Goal: Task Accomplishment & Management: Manage account settings

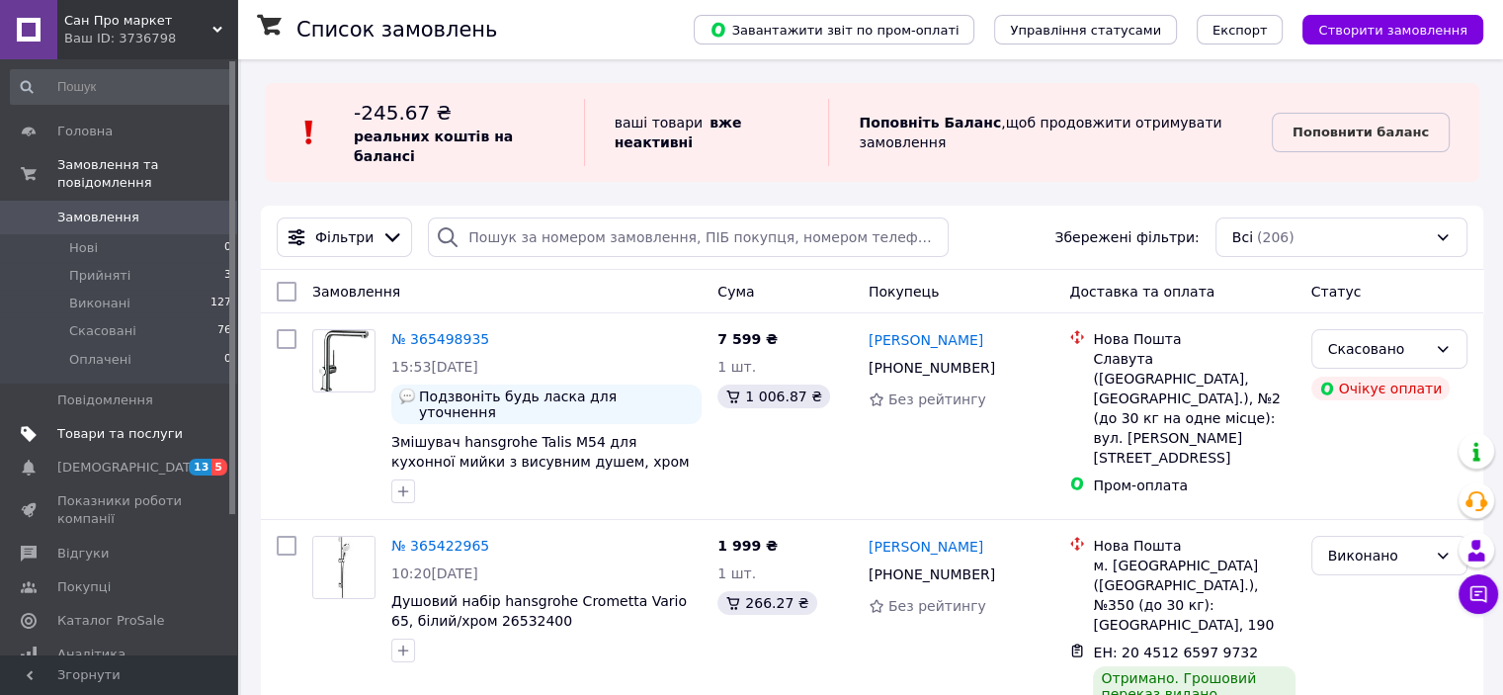
click at [133, 425] on span "Товари та послуги" at bounding box center [119, 434] width 125 height 18
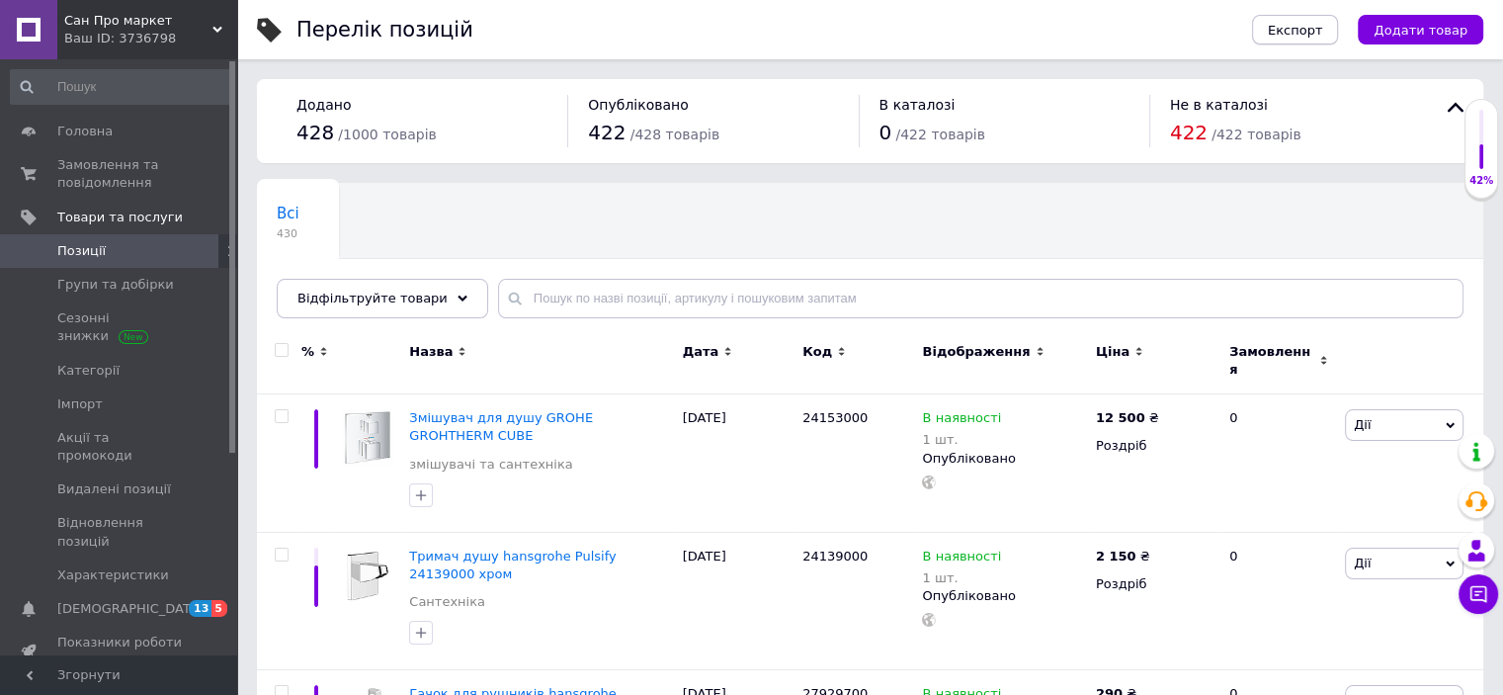
click at [1323, 35] on span "Експорт" at bounding box center [1295, 30] width 55 height 15
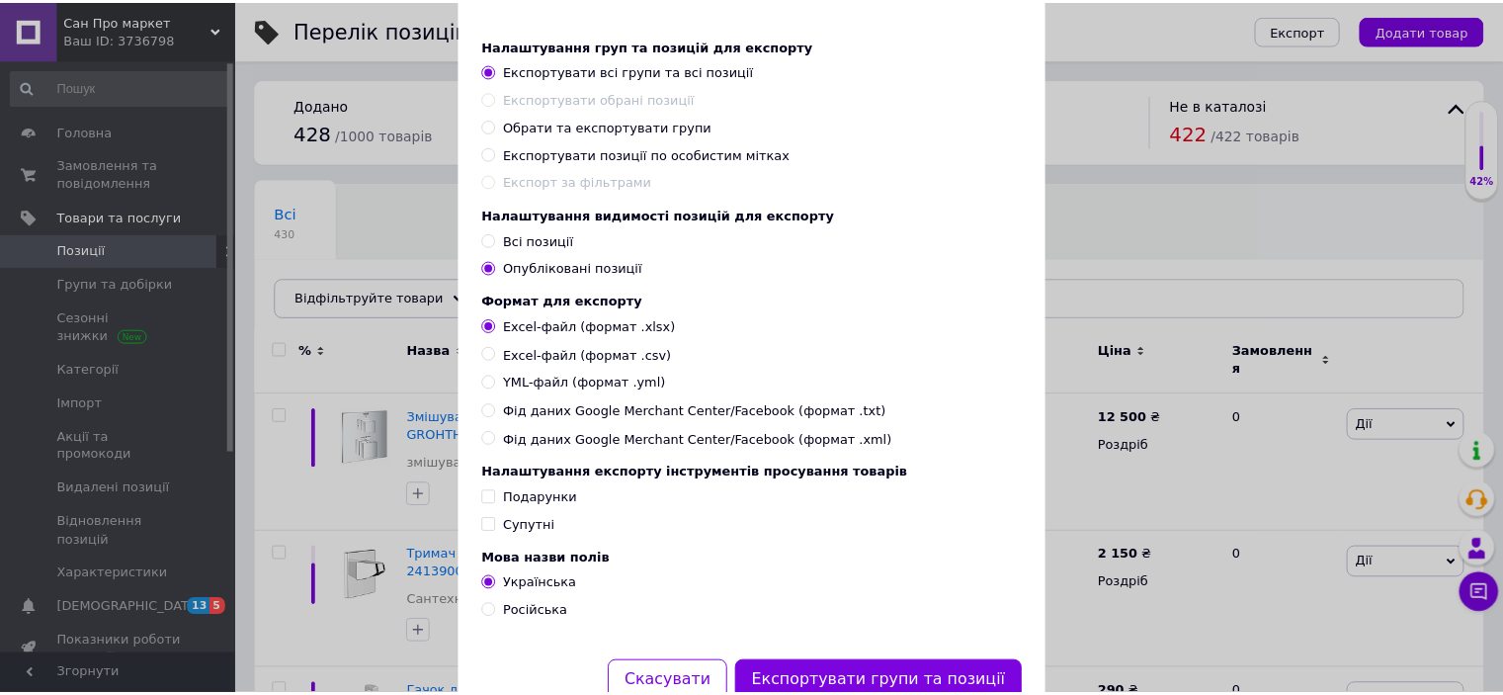
scroll to position [171, 0]
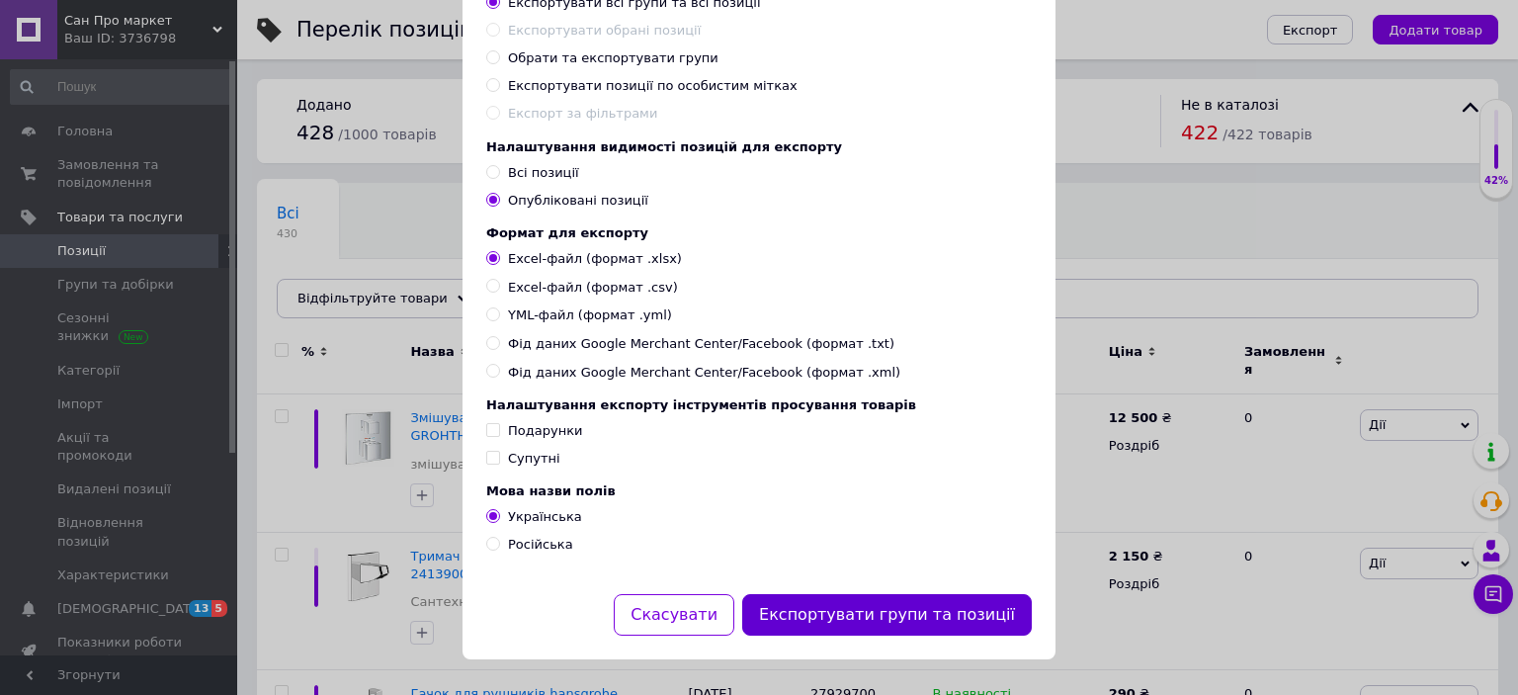
click at [884, 613] on button "Експортувати групи та позиції" at bounding box center [886, 615] width 289 height 42
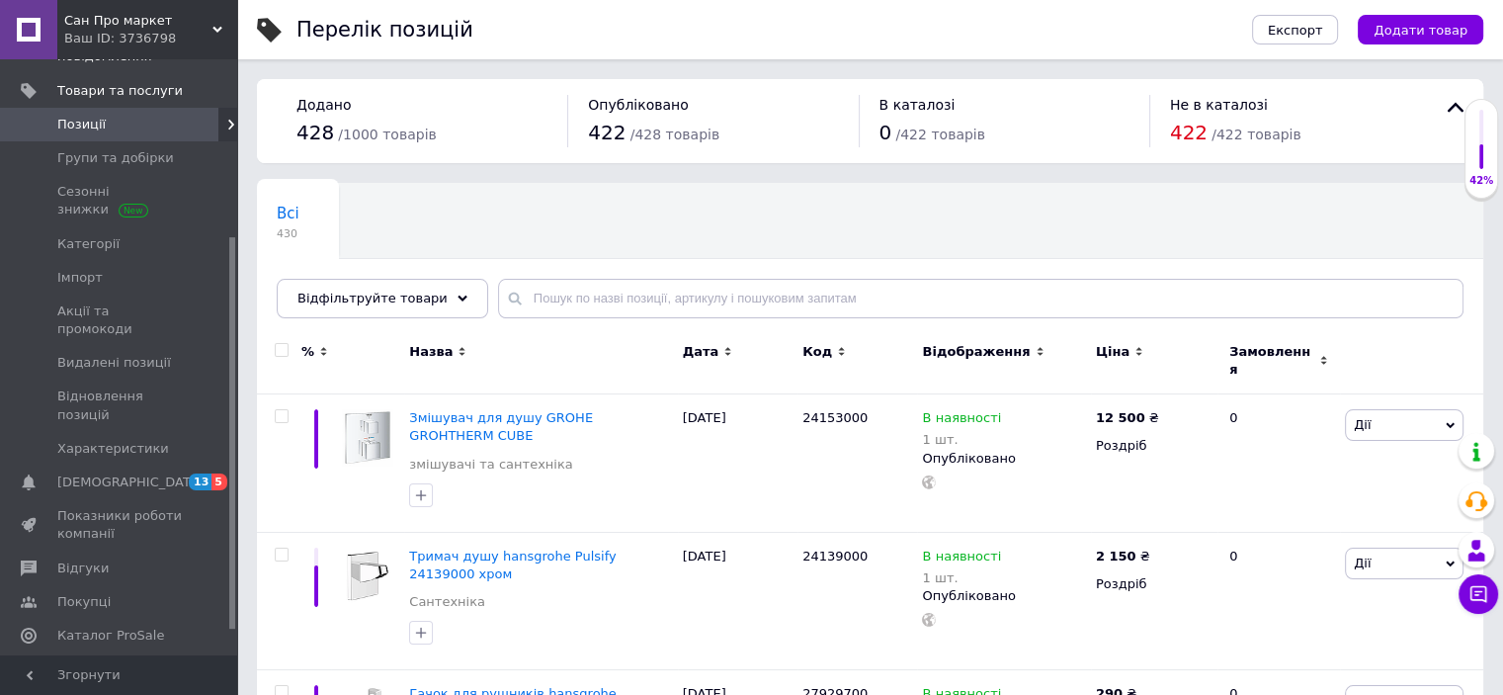
scroll to position [0, 0]
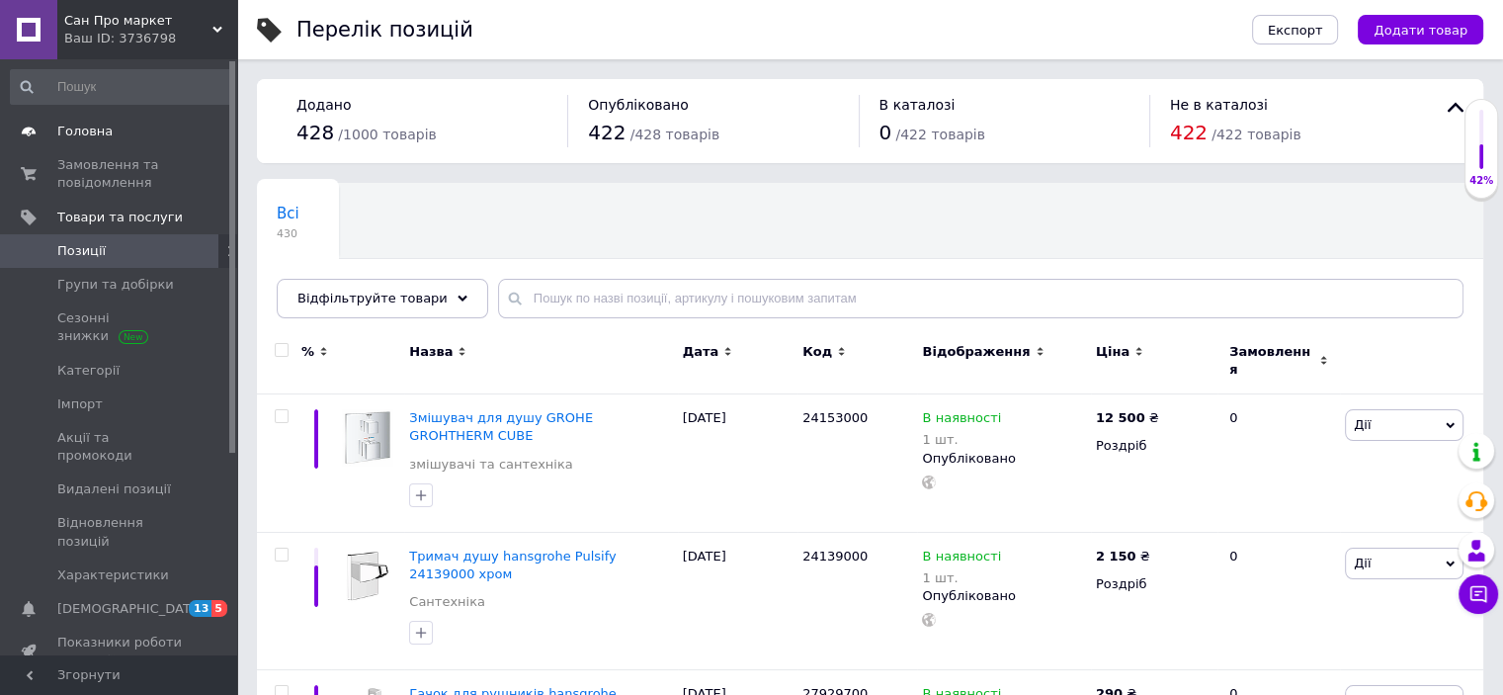
click at [69, 137] on span "Головна" at bounding box center [84, 132] width 55 height 18
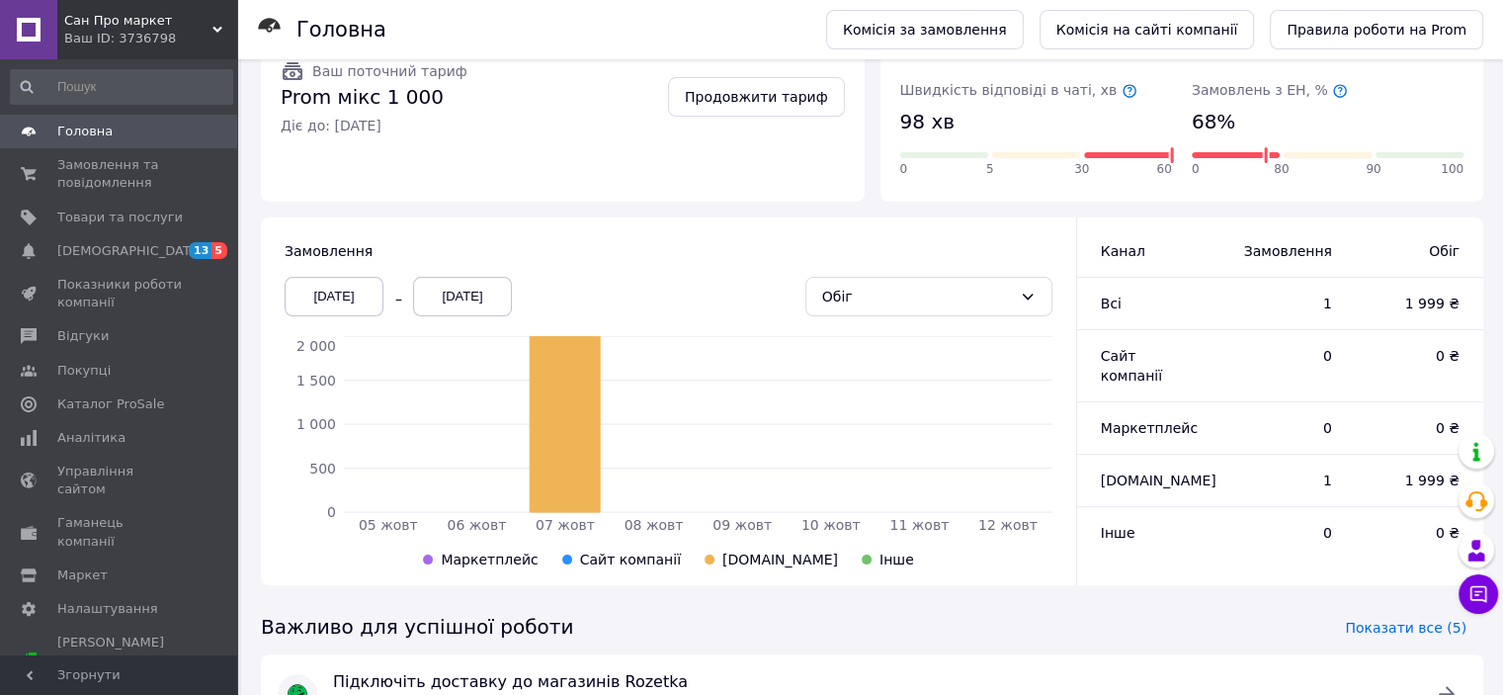
scroll to position [395, 0]
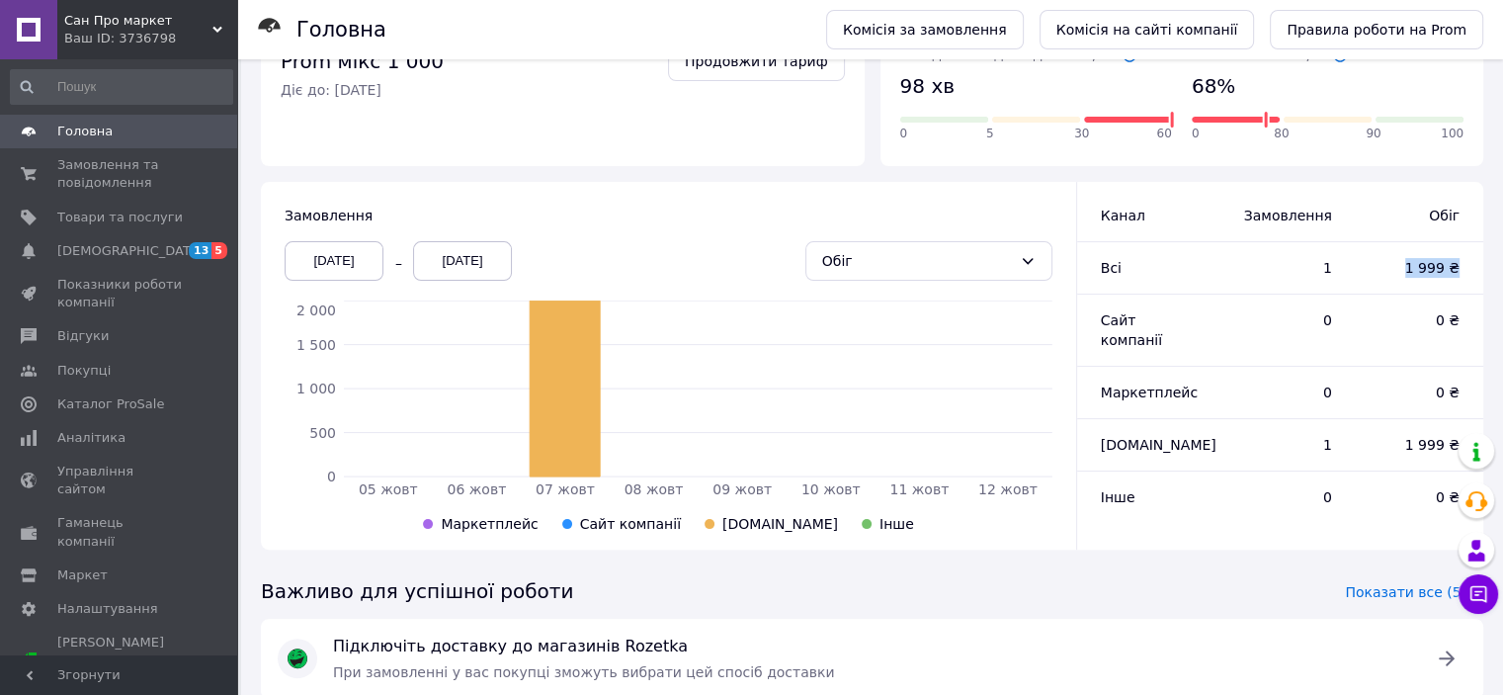
drag, startPoint x: 1397, startPoint y: 252, endPoint x: 1517, endPoint y: 254, distance: 119.6
click at [1502, 254] on html "Сан Про маркет Ваш ID: 3736798 Сайт Сан Про маркет Кабінет покупця Перевірити с…" at bounding box center [751, 268] width 1503 height 1327
click at [98, 185] on span "Замовлення та повідомлення" at bounding box center [119, 174] width 125 height 36
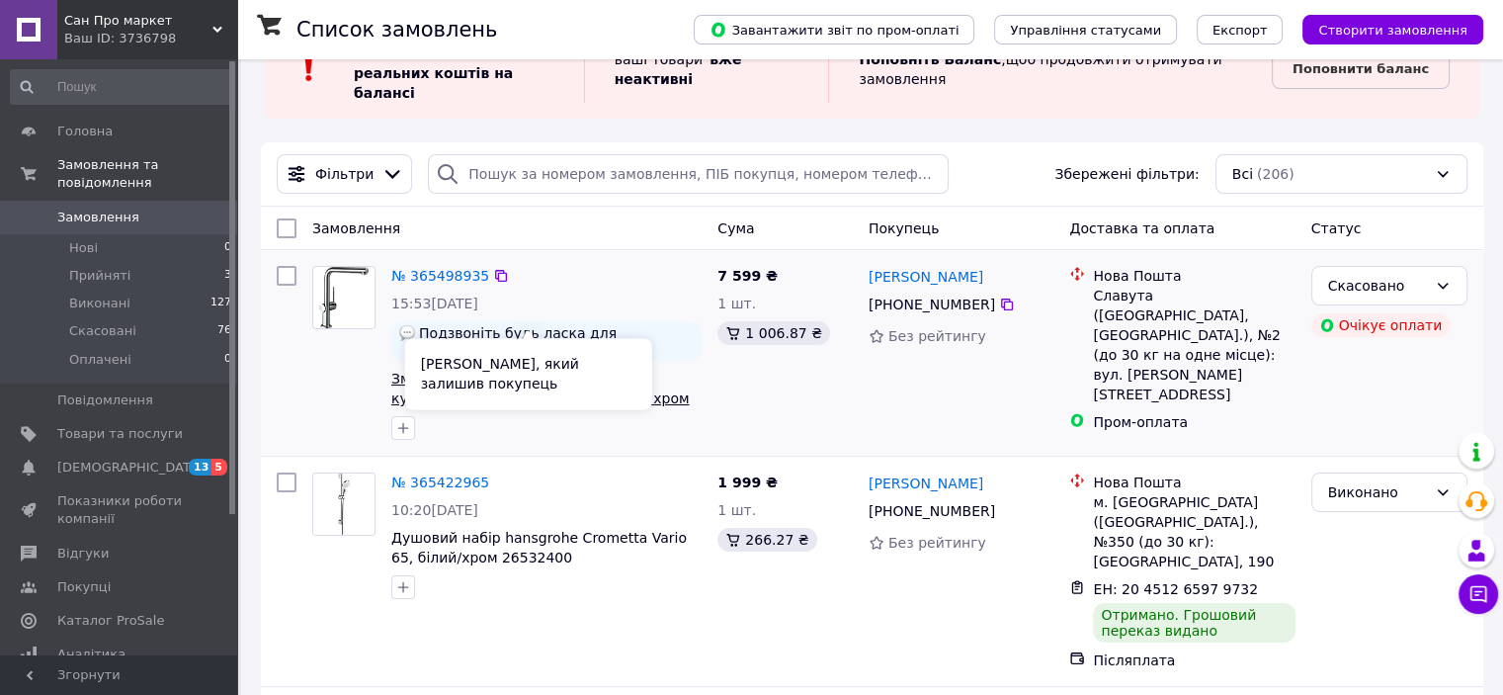
scroll to position [99, 0]
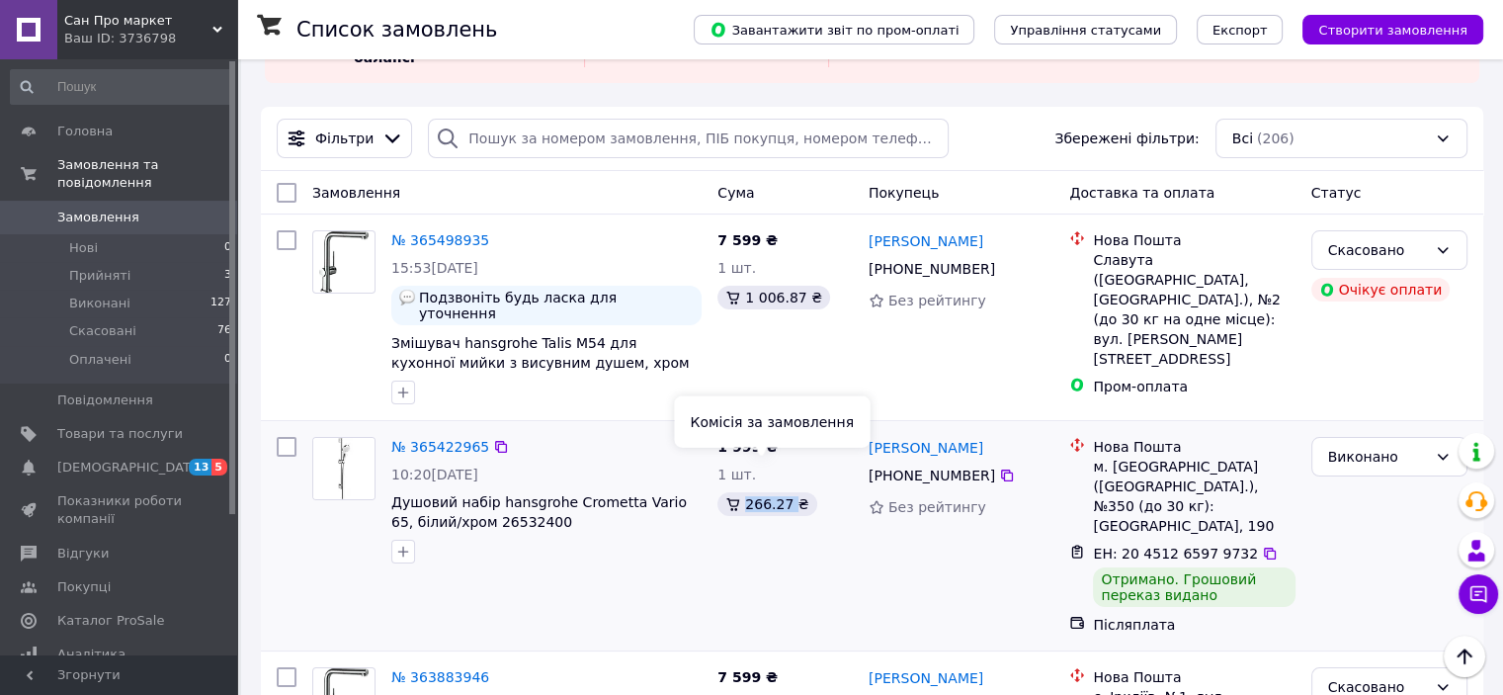
drag, startPoint x: 739, startPoint y: 466, endPoint x: 794, endPoint y: 468, distance: 55.4
click at [792, 492] on div "266.27 ₴" at bounding box center [766, 504] width 99 height 24
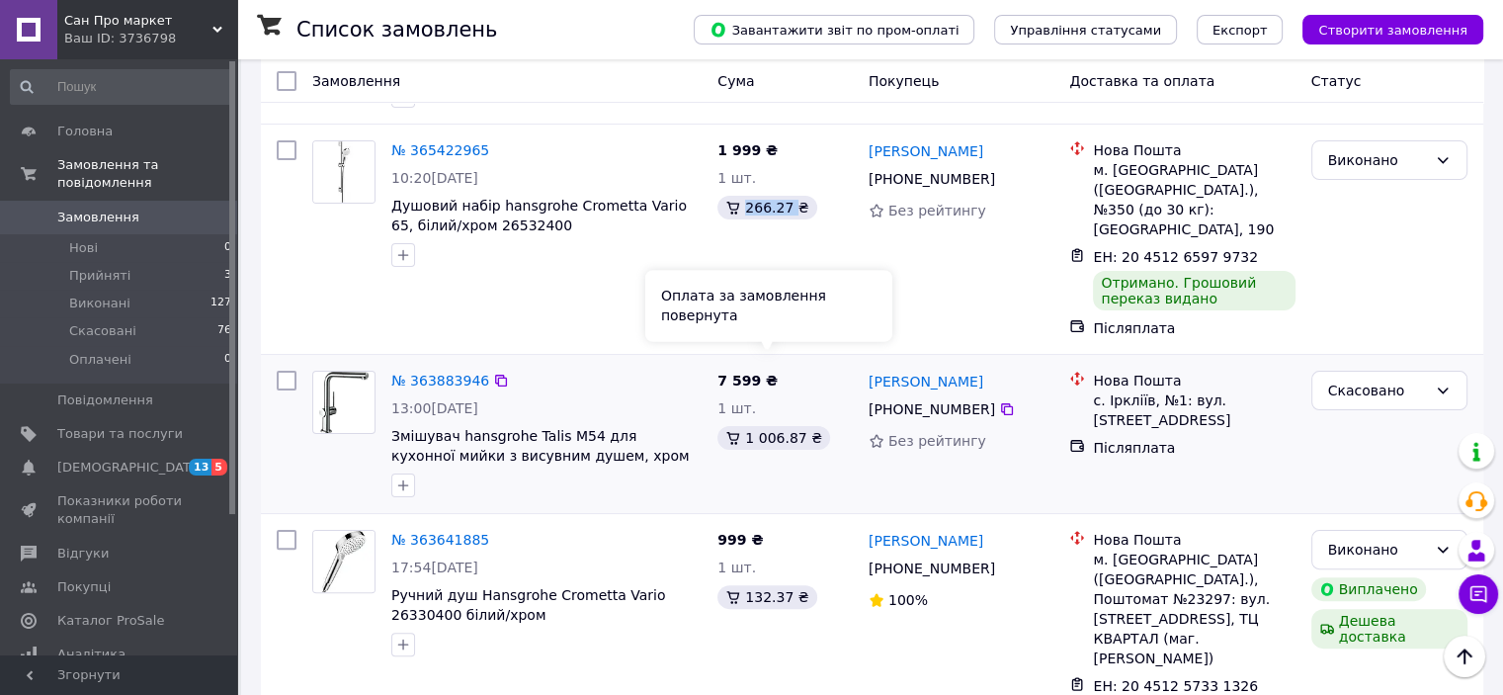
scroll to position [0, 0]
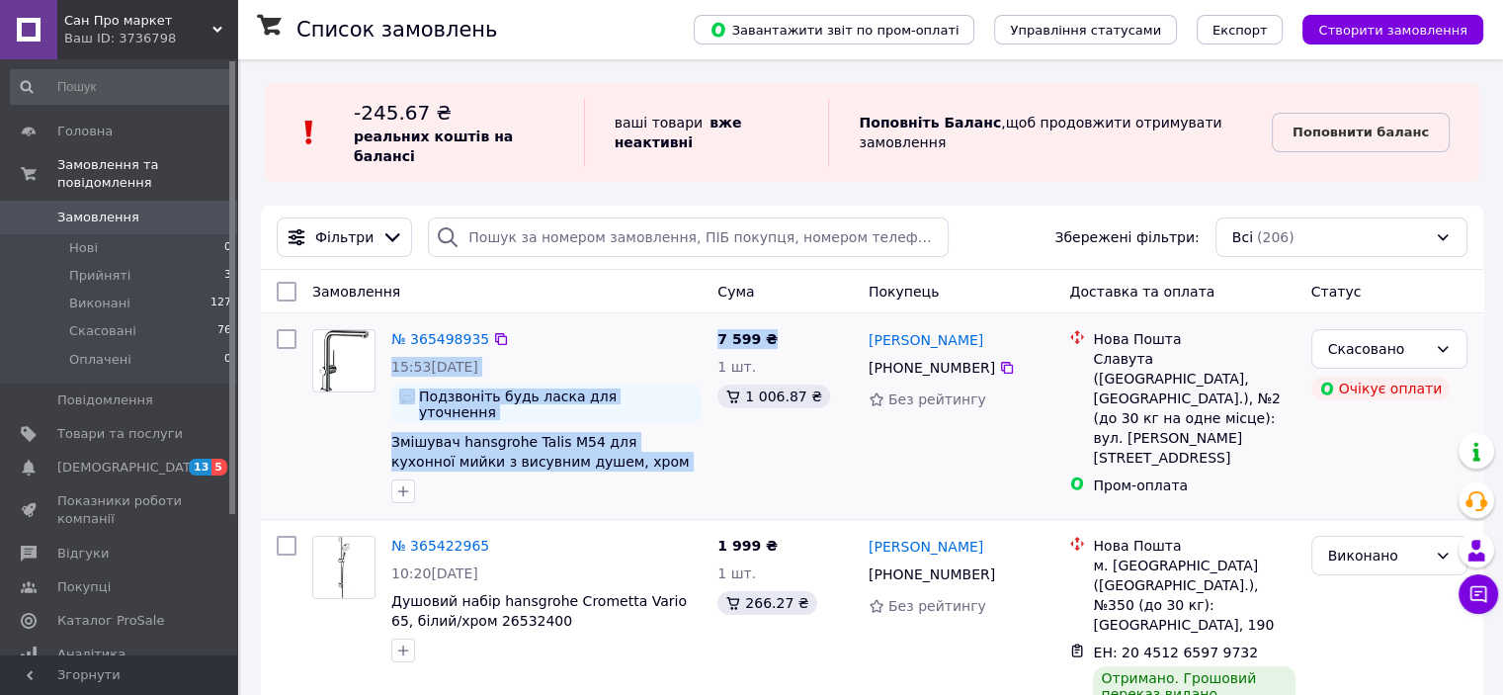
drag, startPoint x: 705, startPoint y: 311, endPoint x: 767, endPoint y: 311, distance: 61.3
click at [767, 321] on div "№ 365498935 15:53[DATE] Подзвоніть будь ласка для уточнення Змішувач hansgrohe …" at bounding box center [872, 416] width 1206 height 190
click at [799, 321] on div "7 599 ₴ 1 шт. 1 006.87 ₴" at bounding box center [784, 416] width 151 height 190
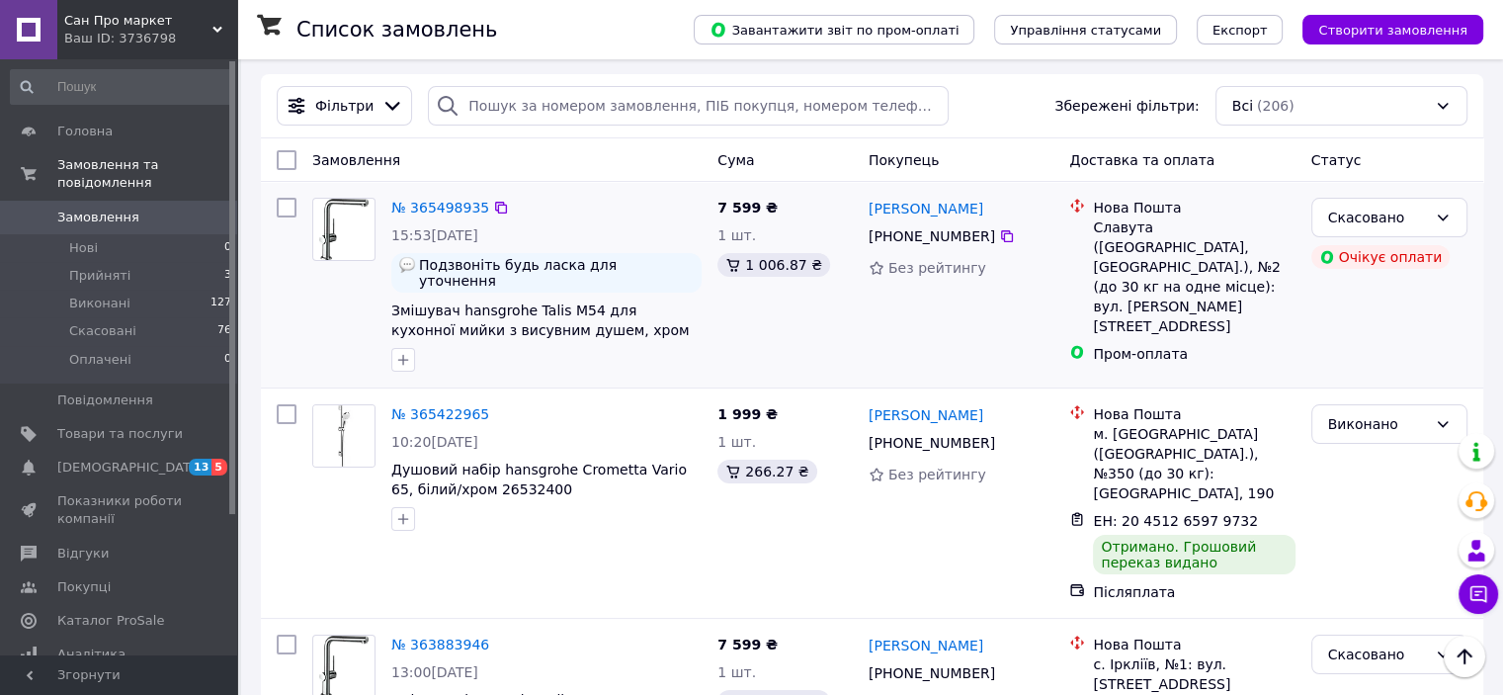
scroll to position [99, 0]
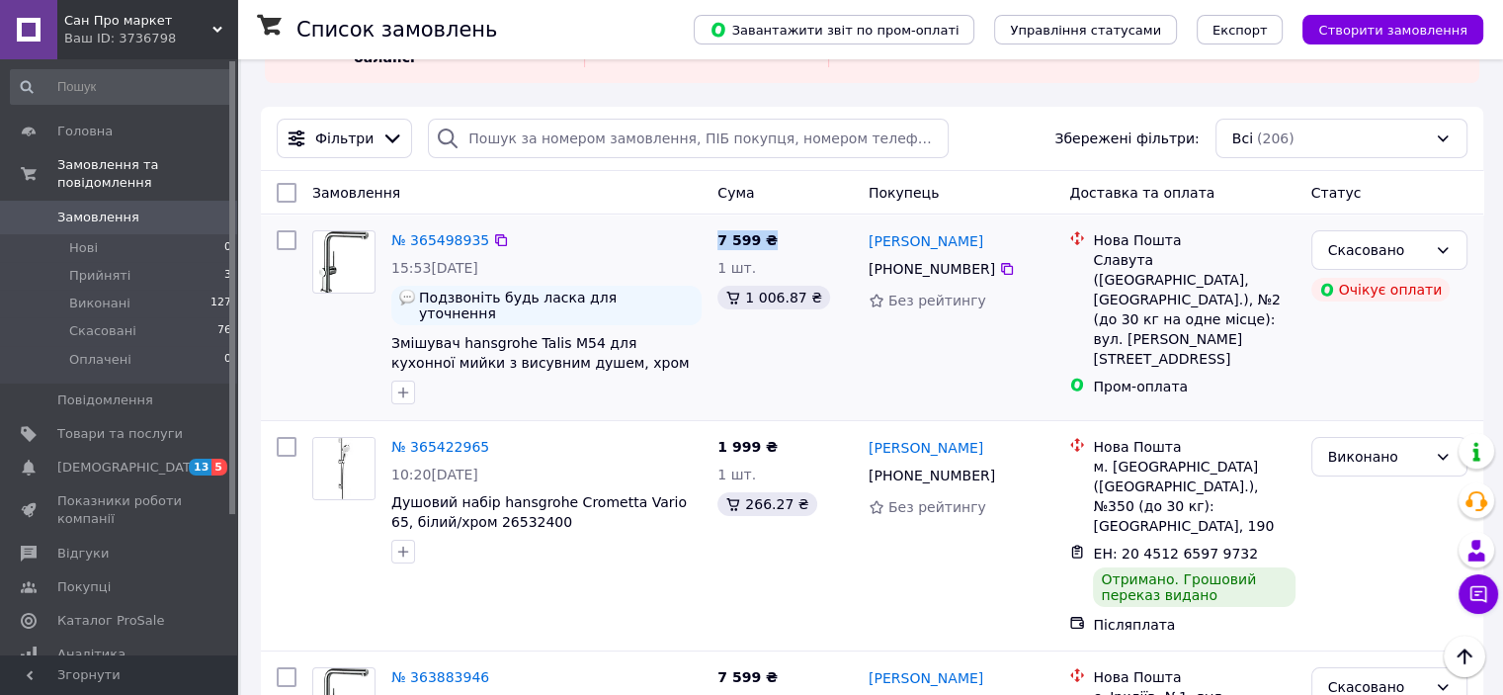
drag, startPoint x: 717, startPoint y: 214, endPoint x: 767, endPoint y: 213, distance: 49.4
click at [767, 222] on div "7 599 ₴ 1 шт. 1 006.87 ₴" at bounding box center [784, 317] width 151 height 190
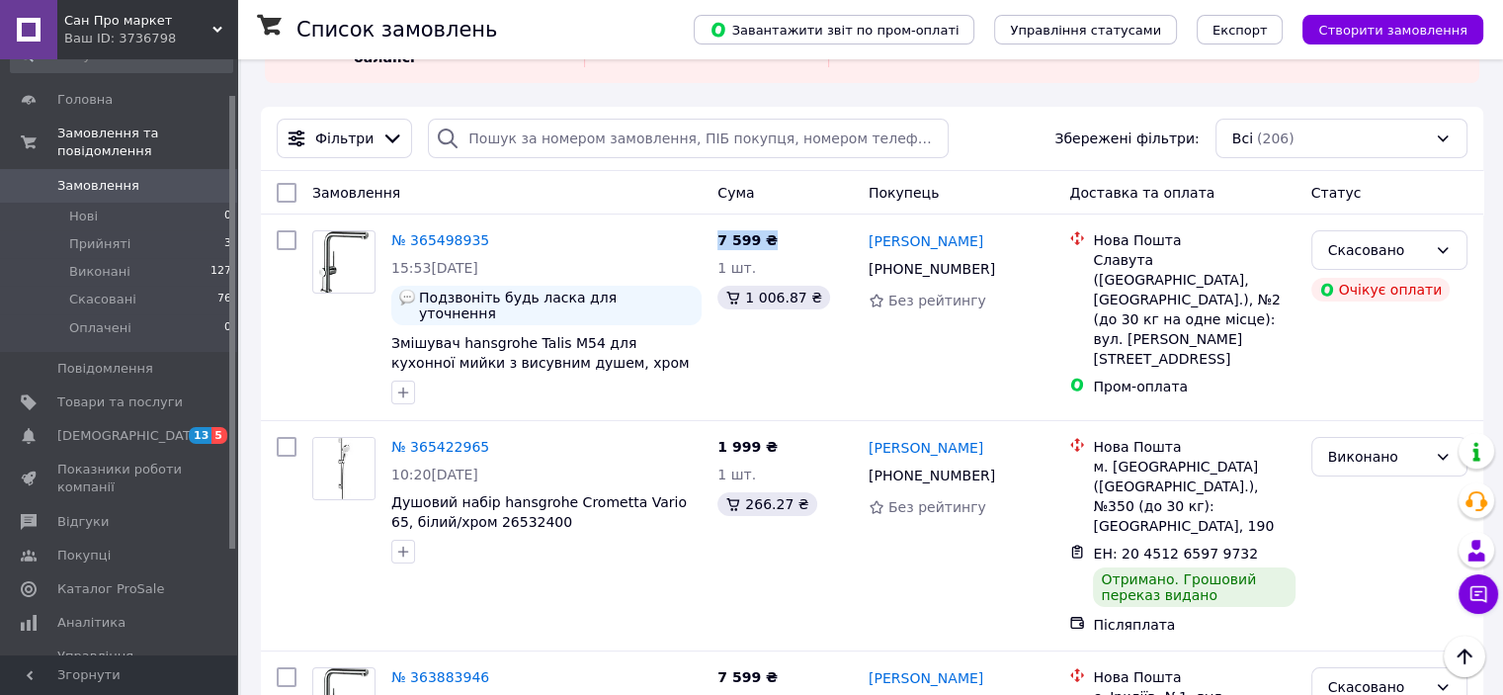
scroll to position [0, 0]
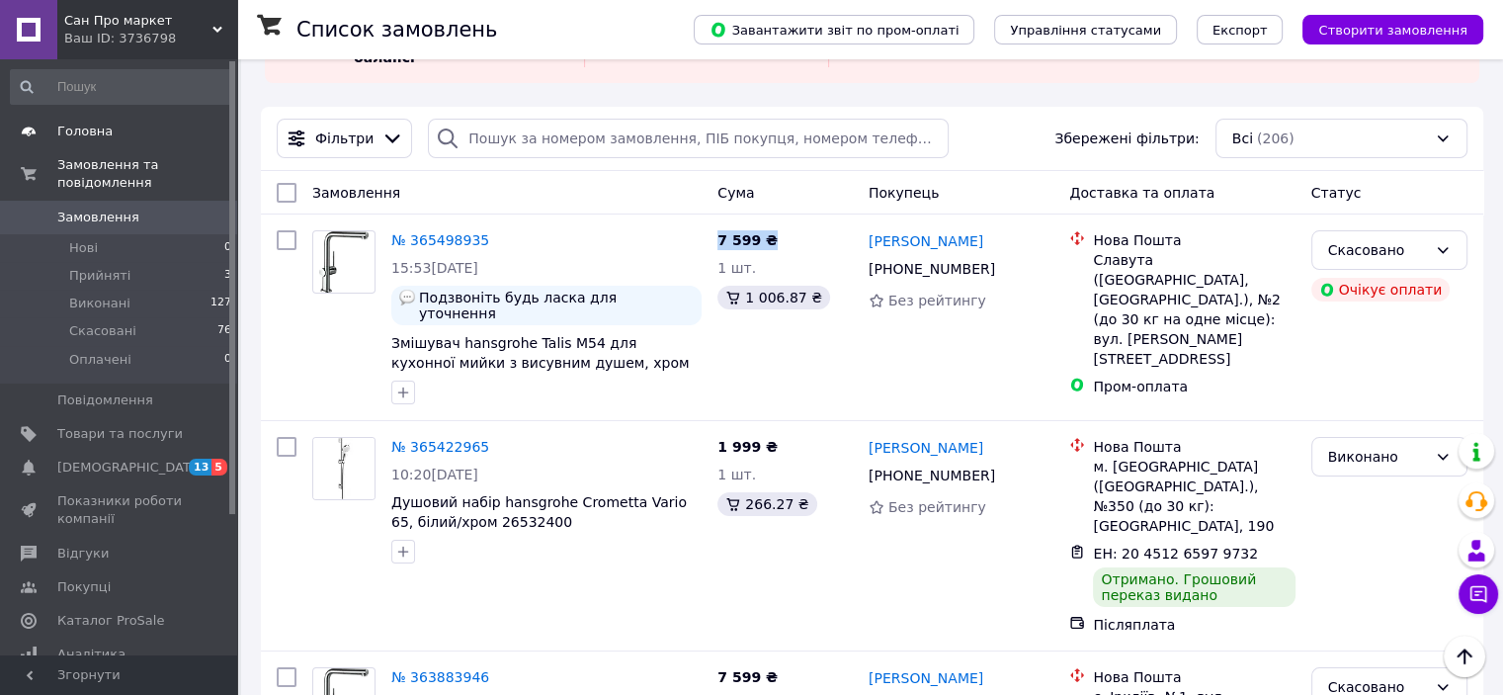
click at [49, 124] on span at bounding box center [28, 132] width 57 height 18
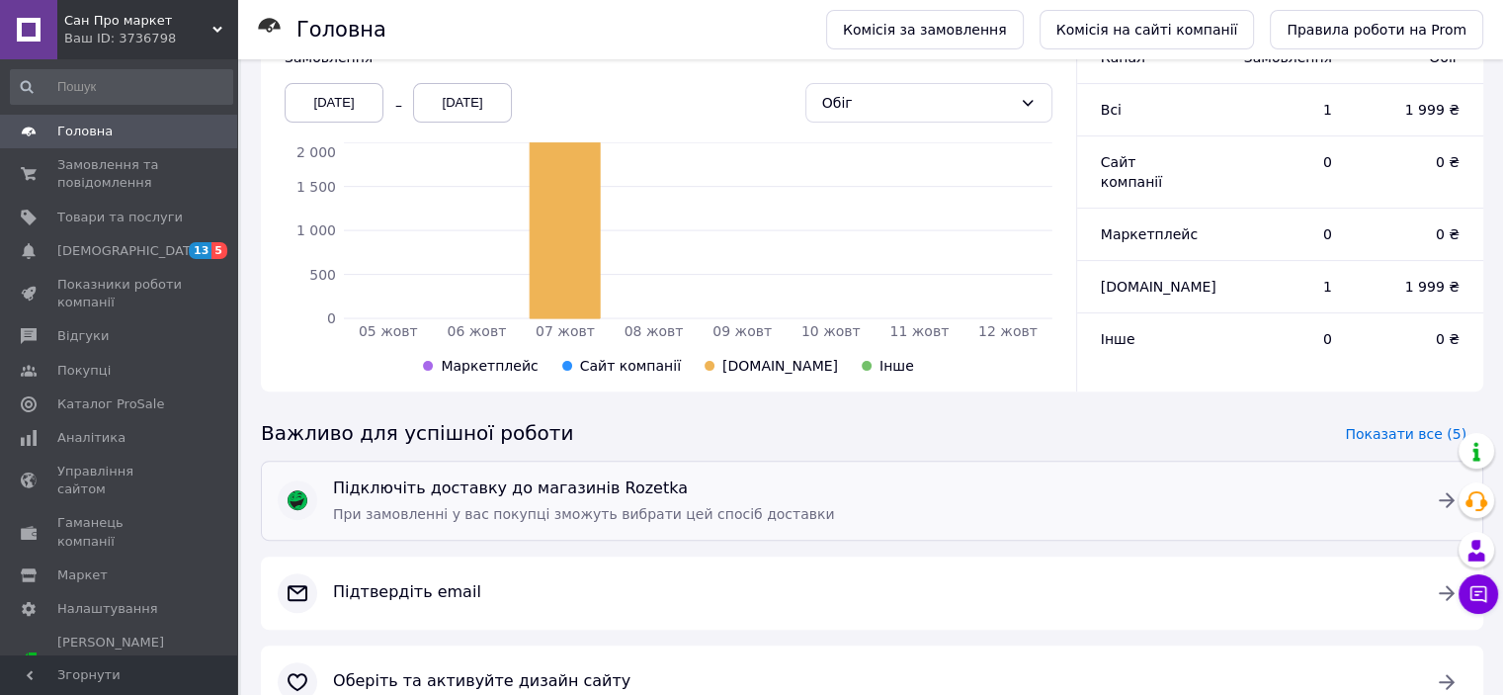
scroll to position [609, 0]
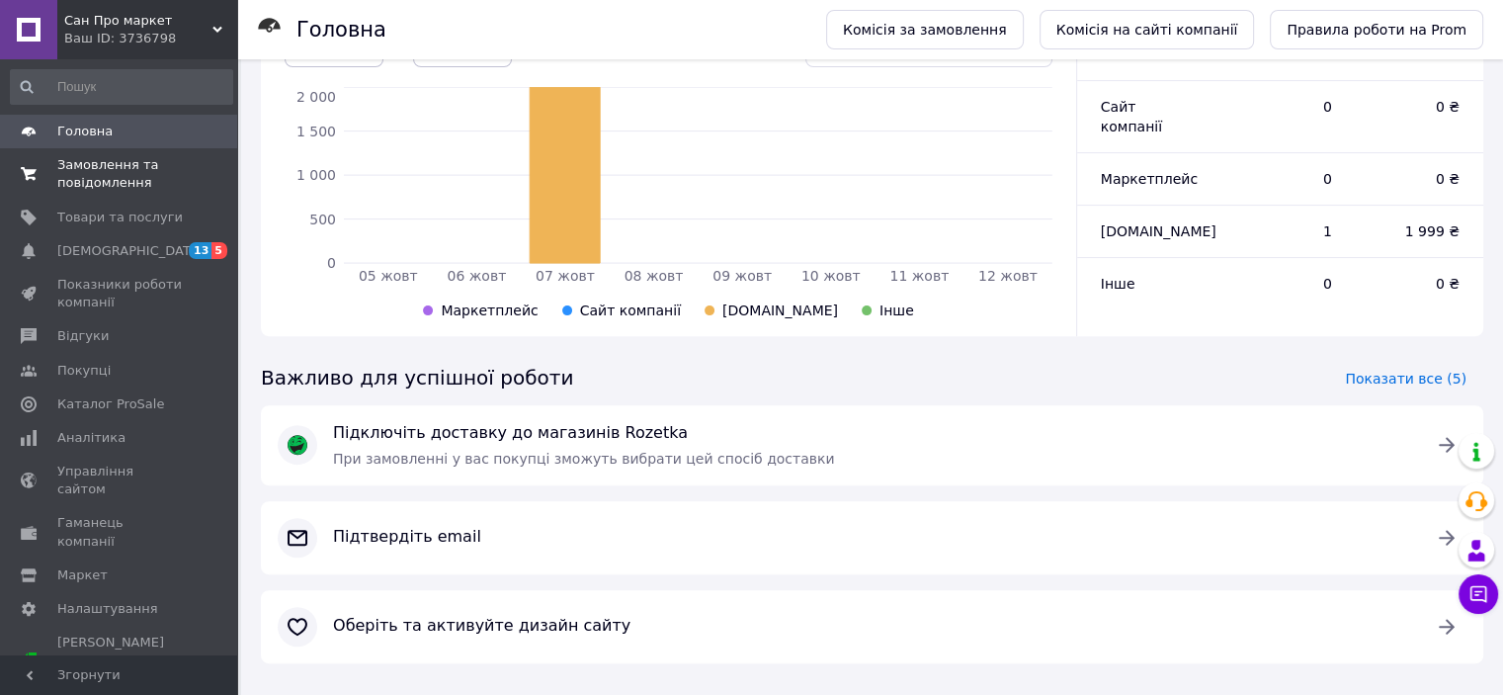
click at [84, 165] on span "Замовлення та повідомлення" at bounding box center [119, 174] width 125 height 36
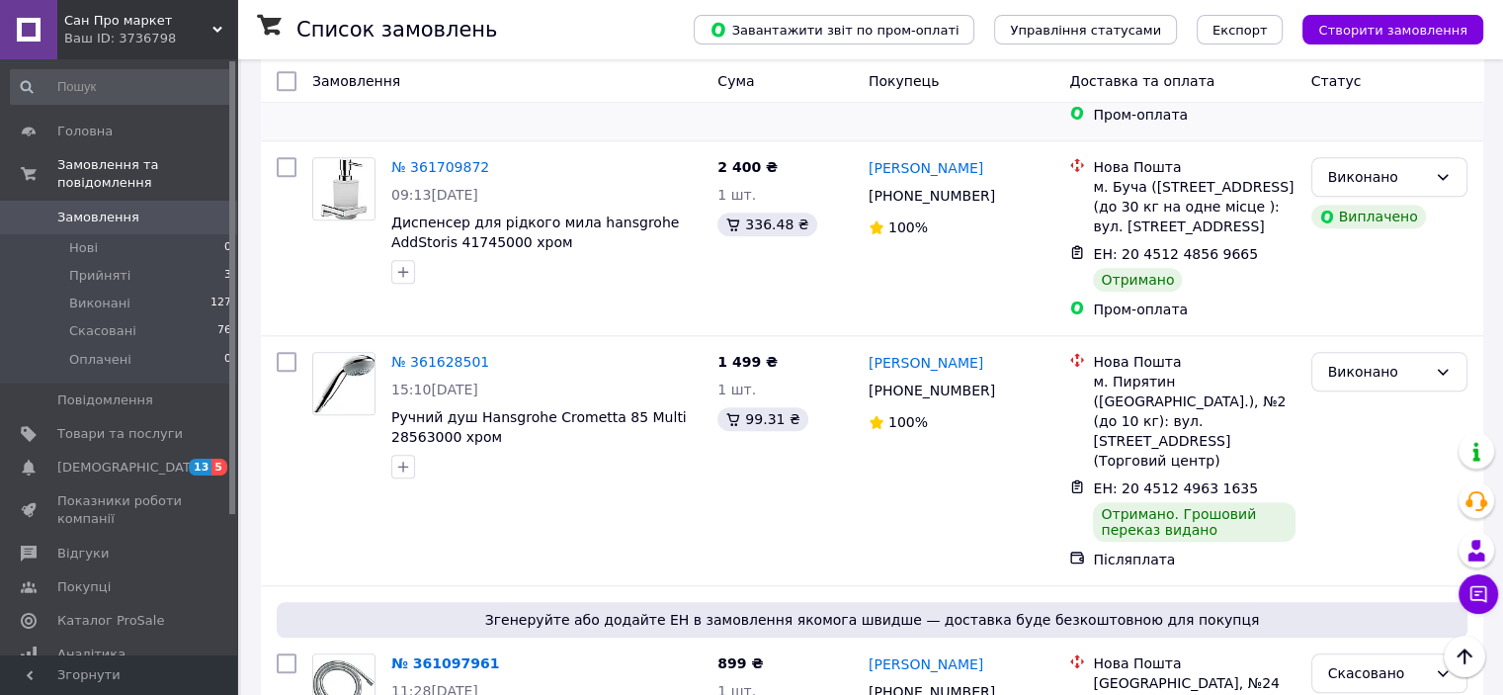
scroll to position [1911, 0]
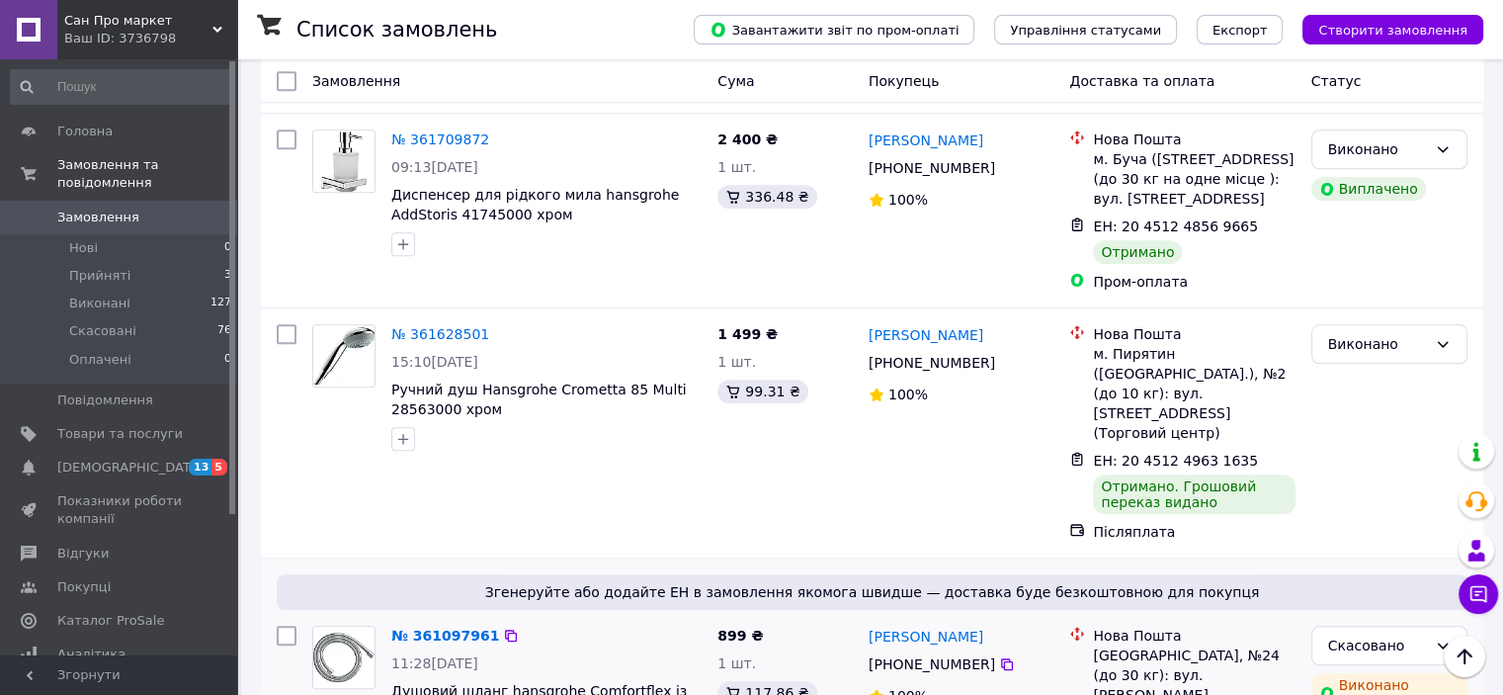
drag, startPoint x: 419, startPoint y: 381, endPoint x: 362, endPoint y: 410, distance: 64.1
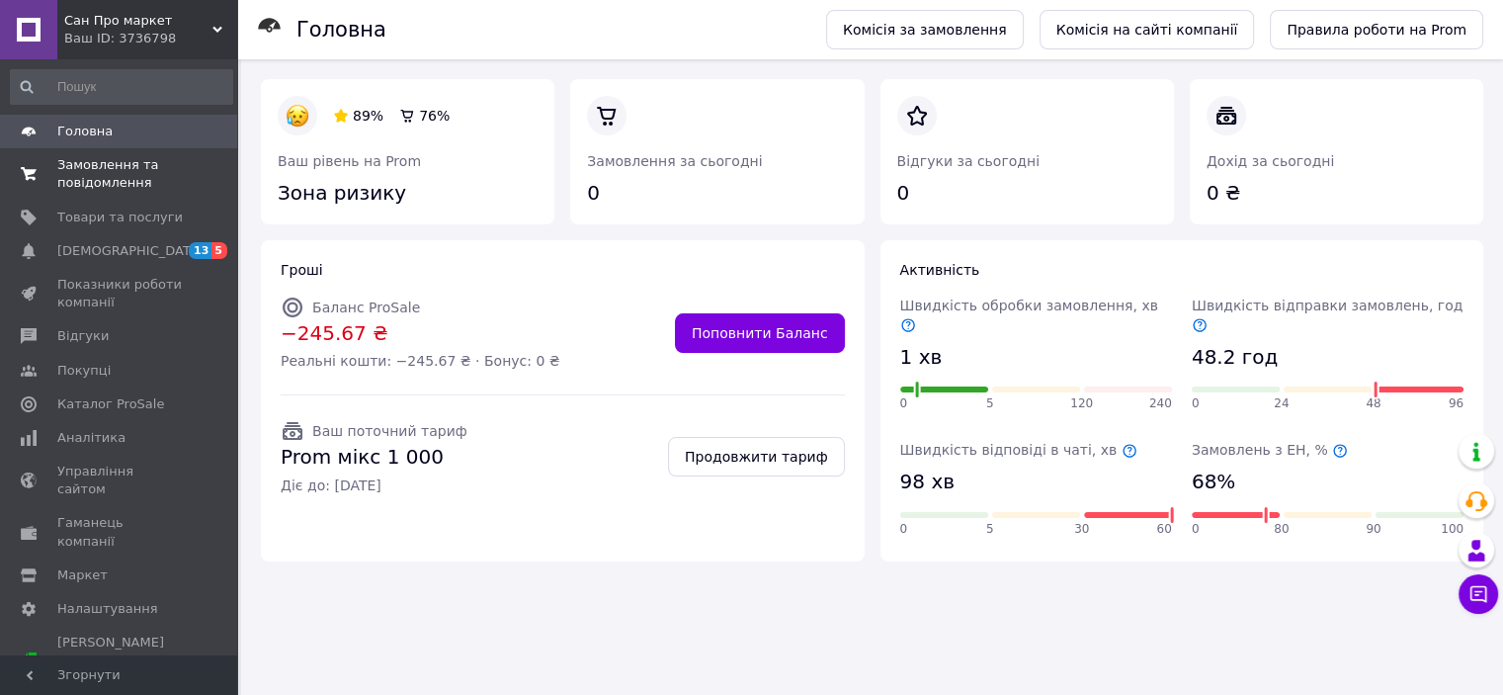
click at [62, 188] on span "Замовлення та повідомлення" at bounding box center [119, 174] width 125 height 36
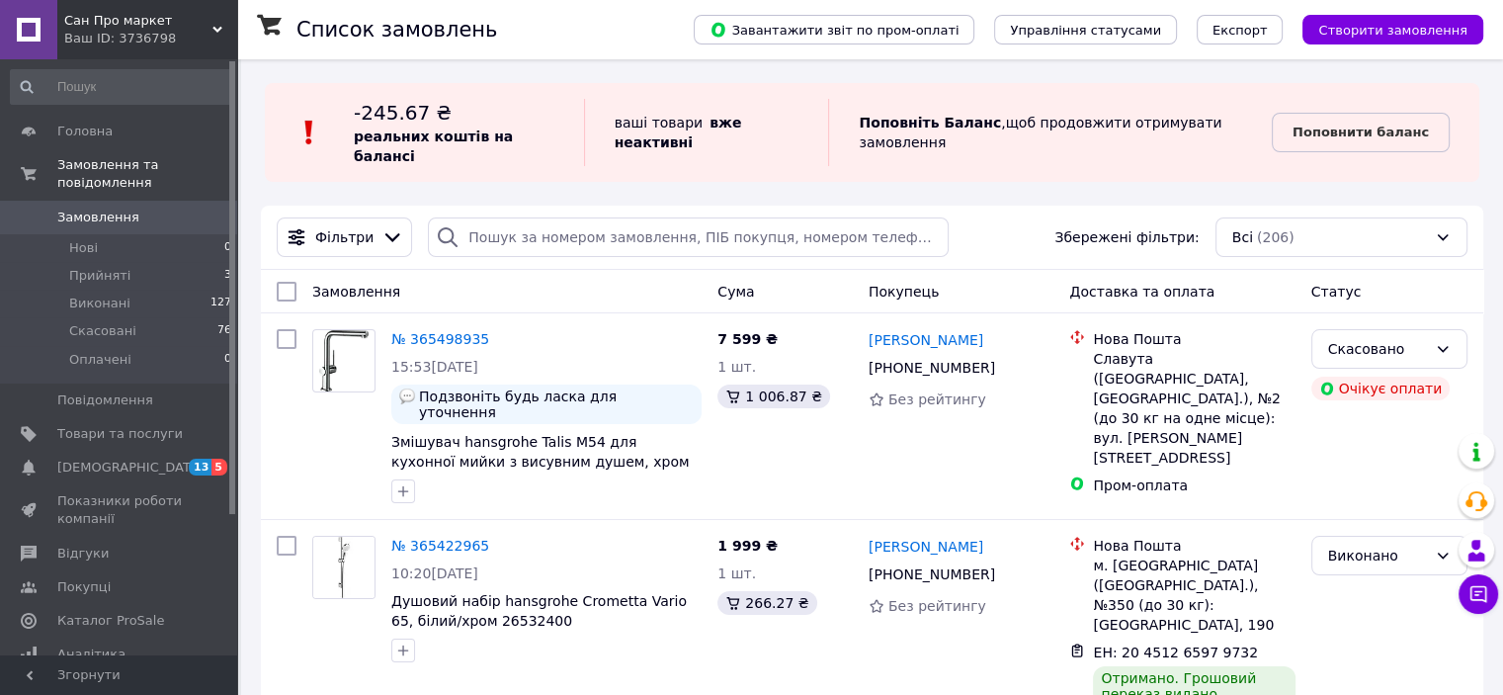
scroll to position [99, 0]
